Goal: Task Accomplishment & Management: Complete application form

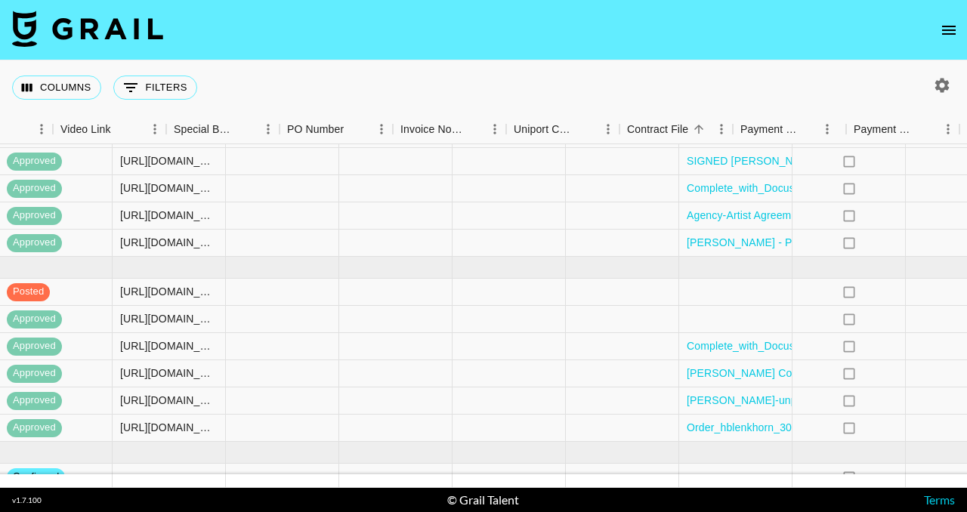
scroll to position [312, 1553]
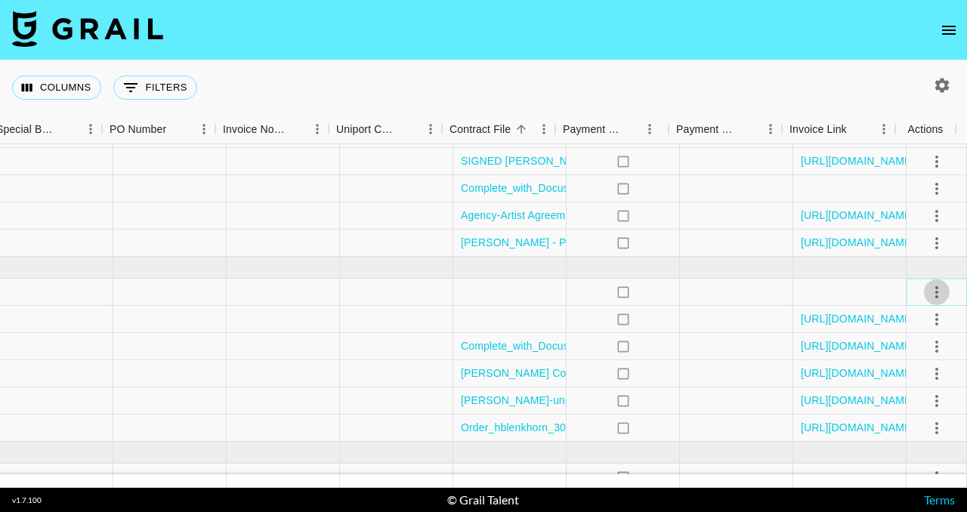
click at [933, 293] on icon "select merge strategy" at bounding box center [937, 292] width 18 height 18
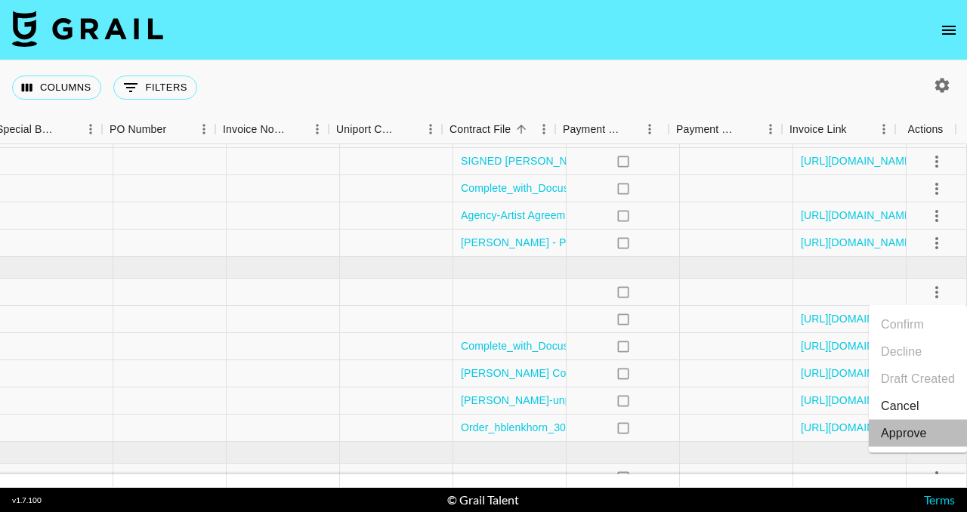
click at [921, 433] on div "Approve" at bounding box center [904, 434] width 46 height 18
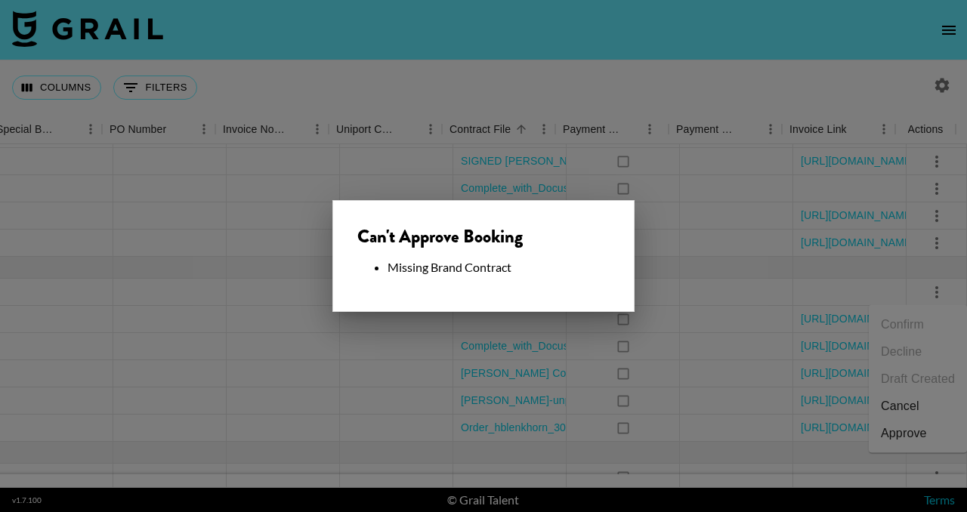
click at [617, 297] on div "Can't Approve Booking Missing Brand Contract" at bounding box center [484, 256] width 302 height 112
click at [690, 318] on div at bounding box center [483, 256] width 967 height 512
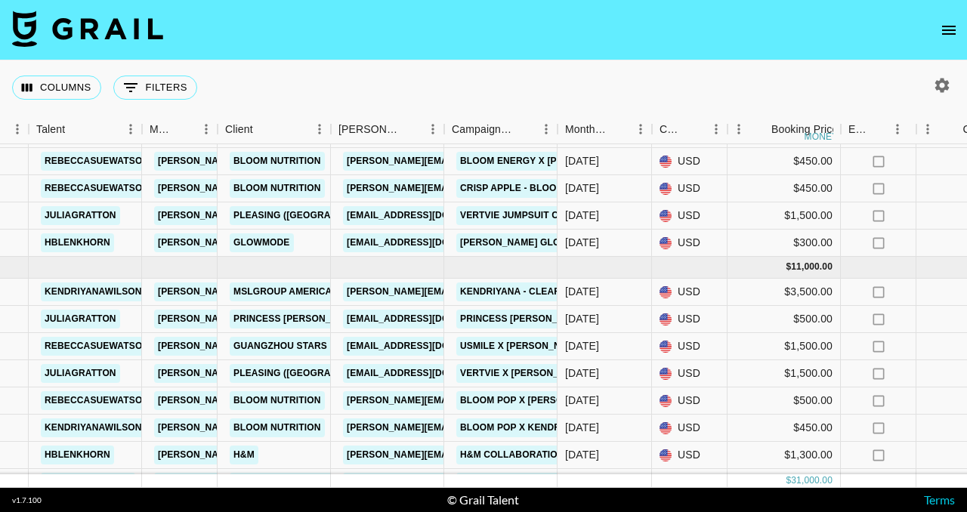
scroll to position [497, 285]
click at [954, 28] on icon "open drawer" at bounding box center [949, 30] width 18 height 18
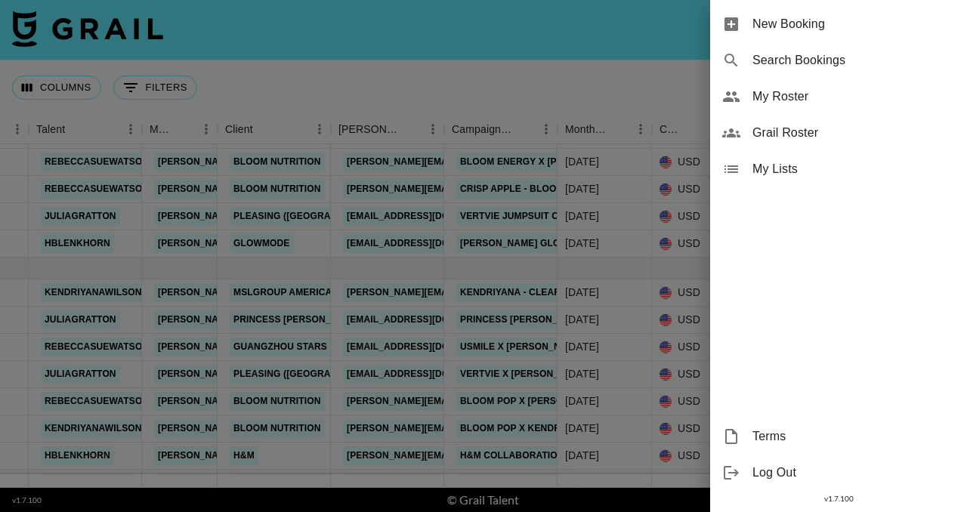
click at [540, 215] on div at bounding box center [483, 256] width 967 height 512
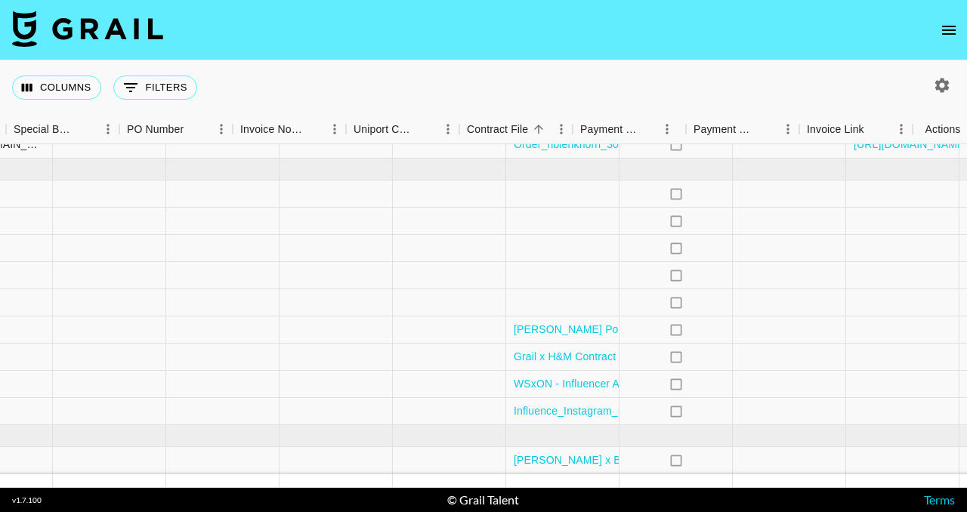
scroll to position [607, 1553]
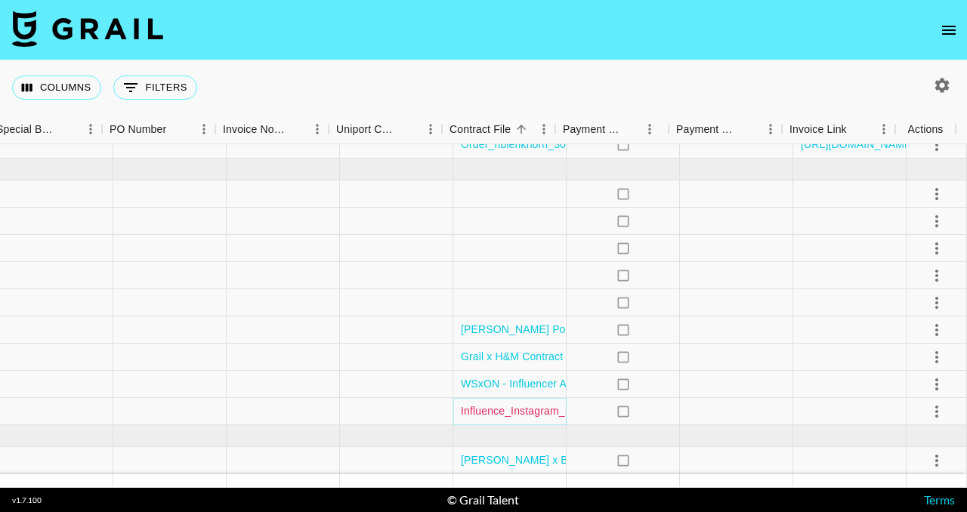
click at [529, 404] on link "Influence_Instagram_RebeccaWatson_August2025_tobesigned.docx.pdf" at bounding box center [635, 411] width 349 height 15
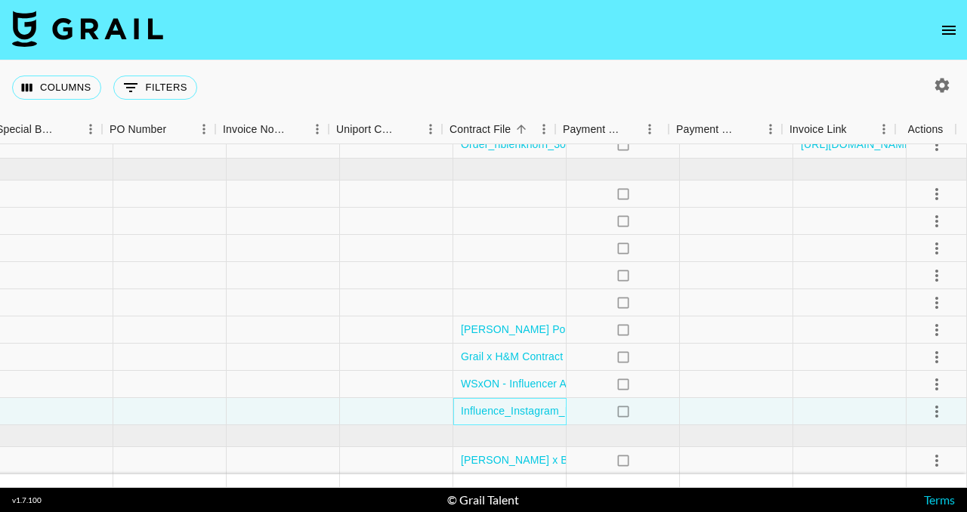
click at [552, 412] on div "Influence_Instagram_RebeccaWatson_August2025_tobesigned.docx.pdf" at bounding box center [509, 411] width 113 height 27
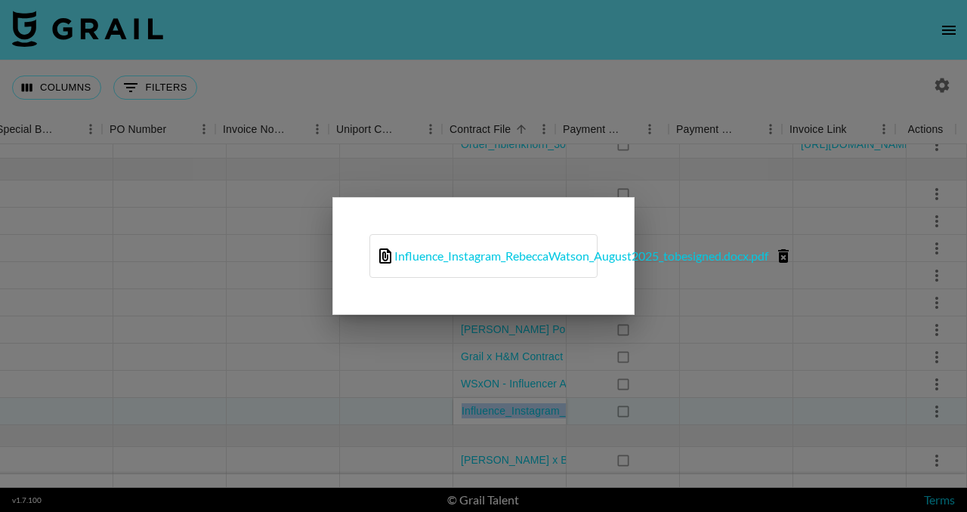
click at [789, 249] on icon "delete file" at bounding box center [784, 256] width 18 height 18
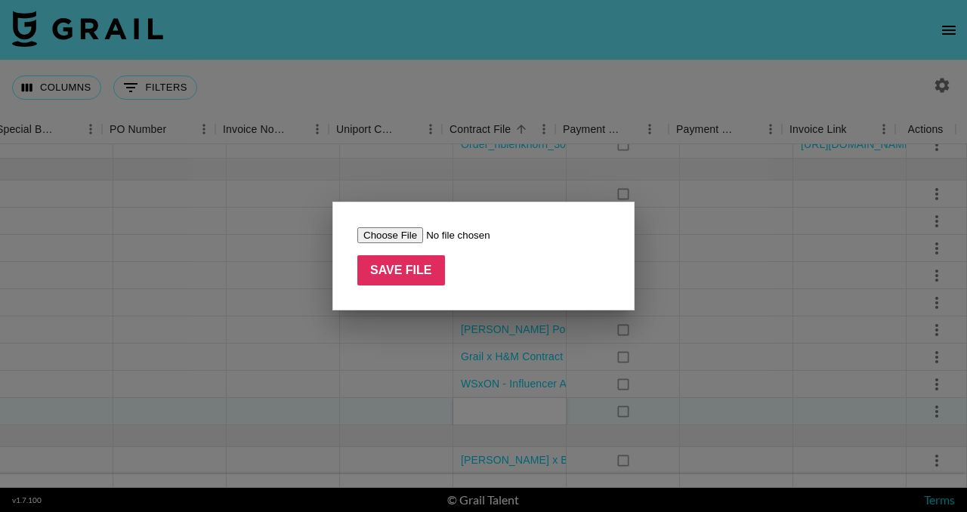
type input "C:\fakepath\SIGNED_Influence_Instagram_RebeccaWatson_August2025.pdf"
click at [413, 269] on input "Save File" at bounding box center [401, 270] width 88 height 30
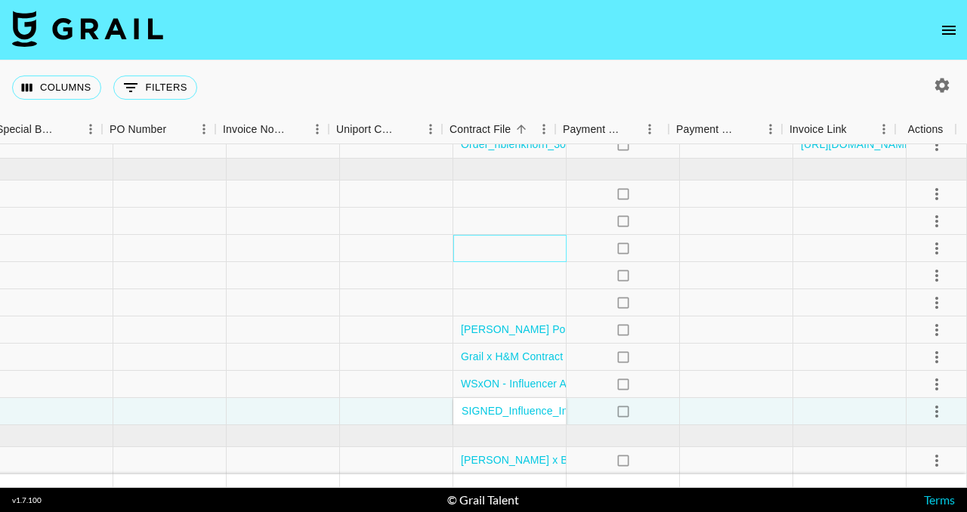
click at [516, 246] on div at bounding box center [509, 248] width 113 height 27
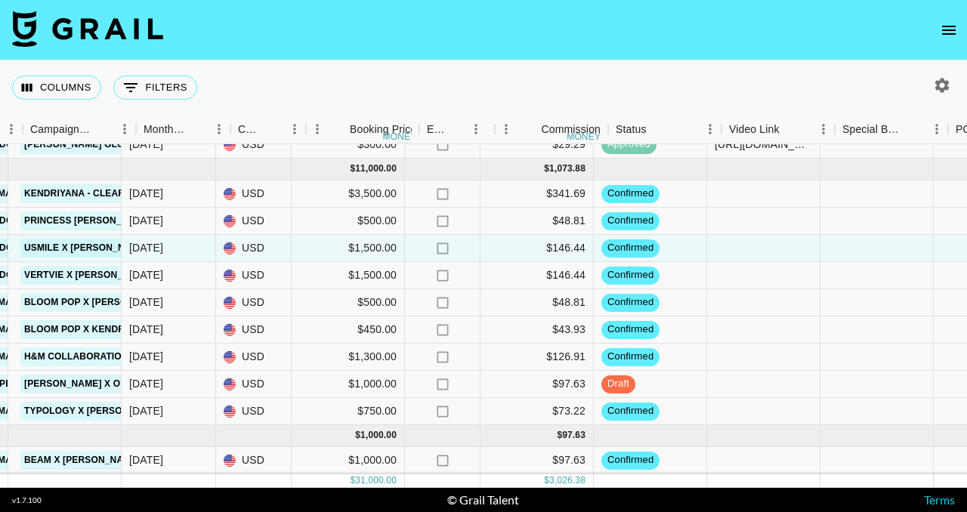
scroll to position [607, 692]
